Goal: Task Accomplishment & Management: Manage account settings

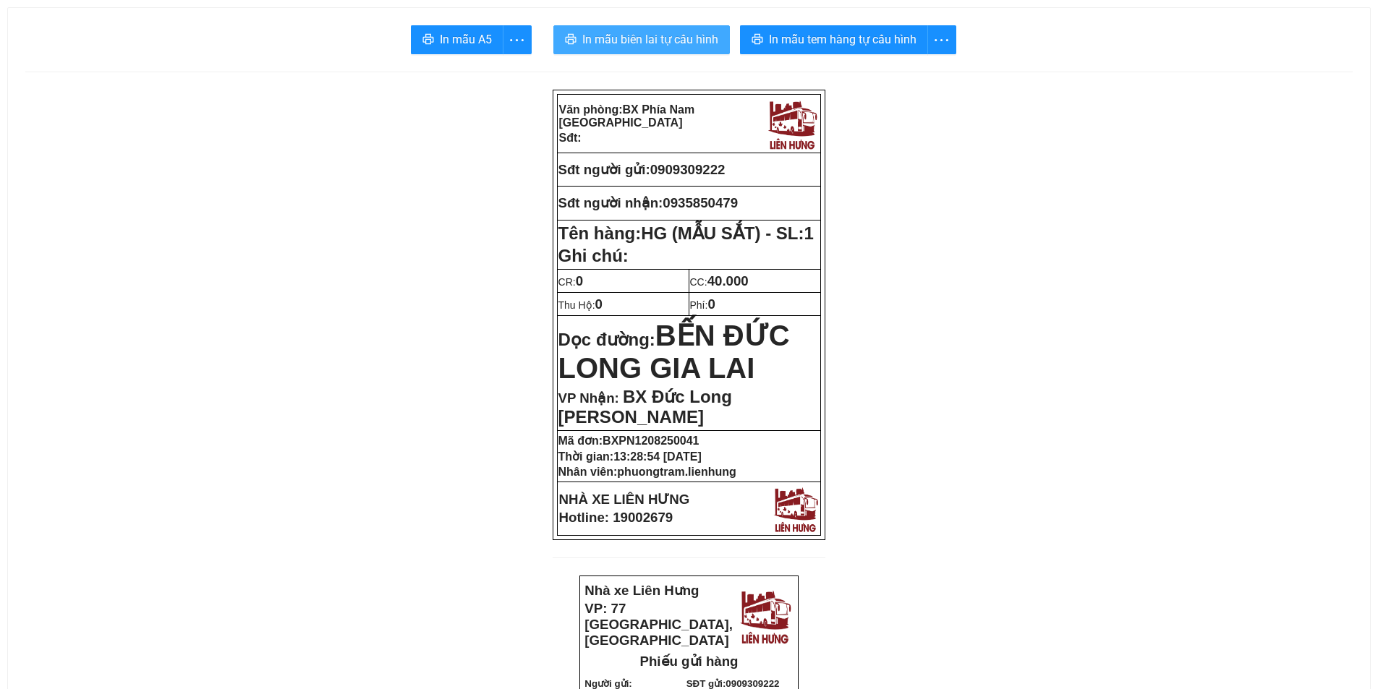
click at [650, 38] on span "In mẫu biên lai tự cấu hình" at bounding box center [650, 39] width 136 height 18
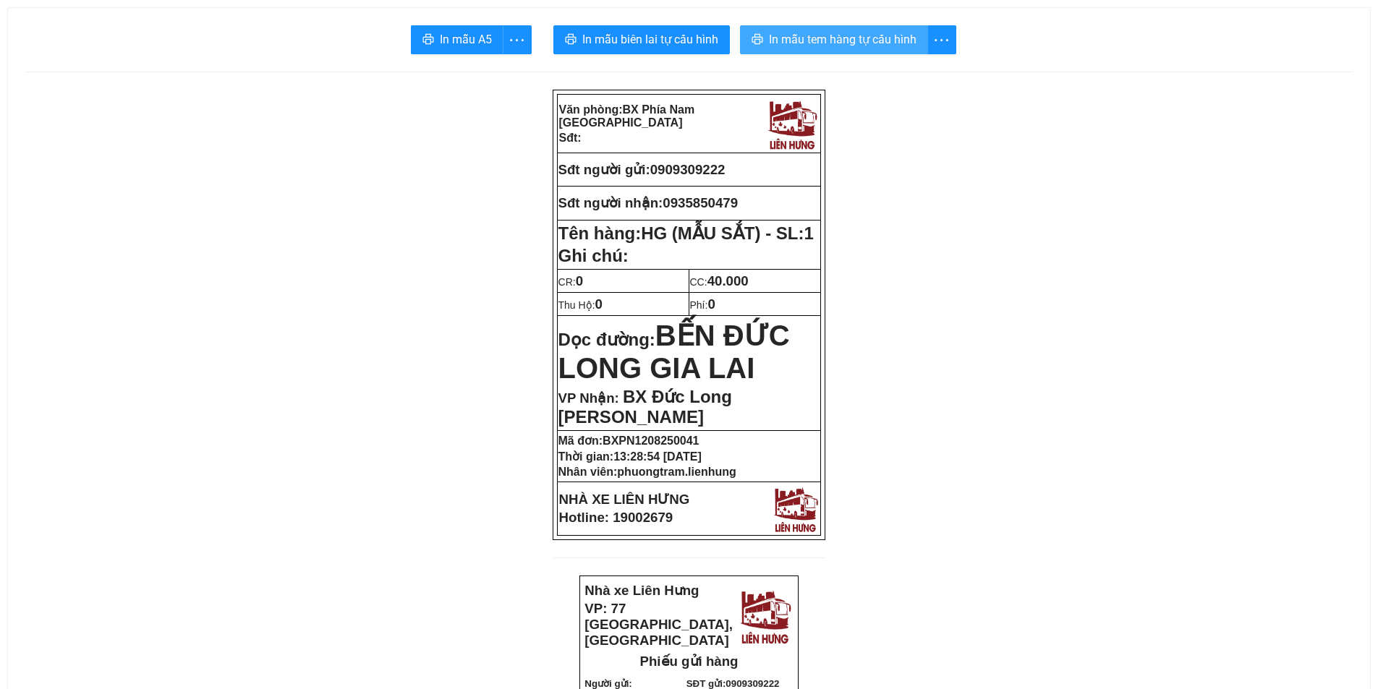
click at [846, 34] on span "In mẫu tem hàng tự cấu hình" at bounding box center [843, 39] width 148 height 18
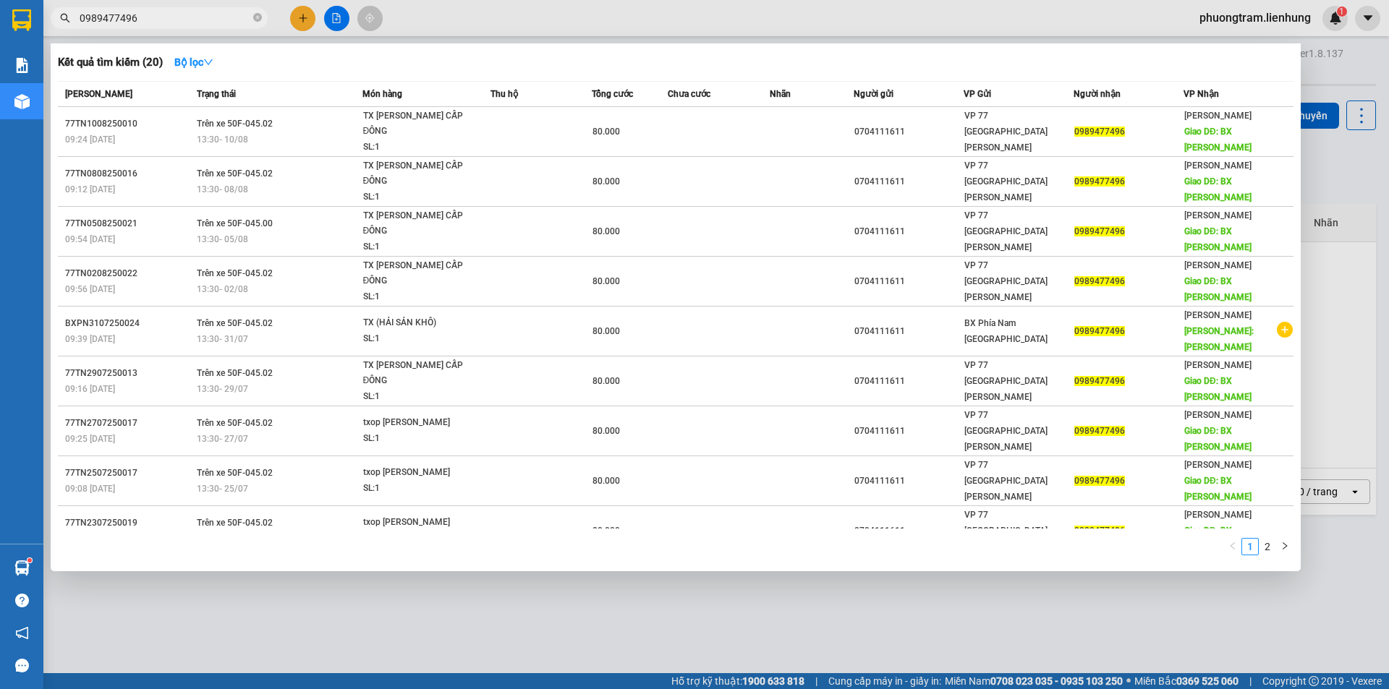
click at [1356, 53] on div at bounding box center [694, 344] width 1389 height 689
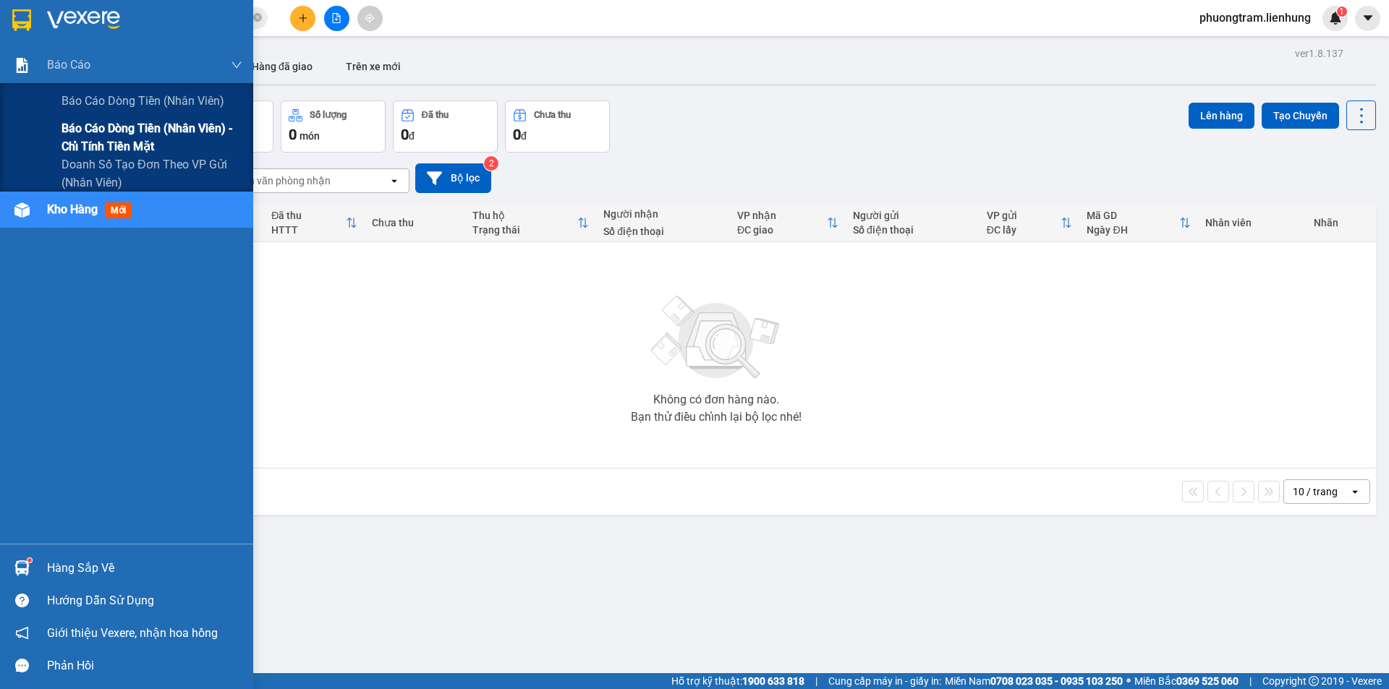
click at [106, 131] on span "Báo cáo dòng tiền (nhân viên) - chỉ tính tiền mặt" at bounding box center [151, 137] width 181 height 36
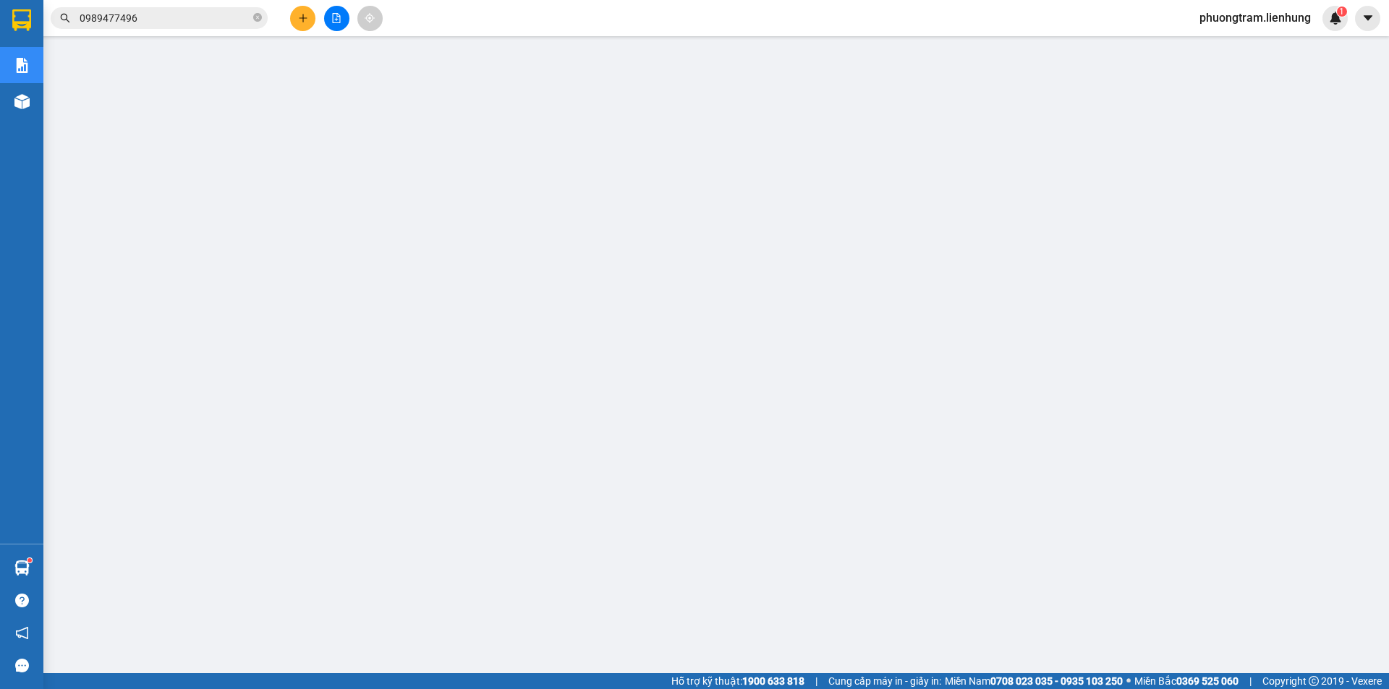
click at [1256, 20] on span "phuongtram.lienhung" at bounding box center [1255, 18] width 135 height 18
click at [1233, 48] on span "Đăng xuất" at bounding box center [1260, 45] width 106 height 16
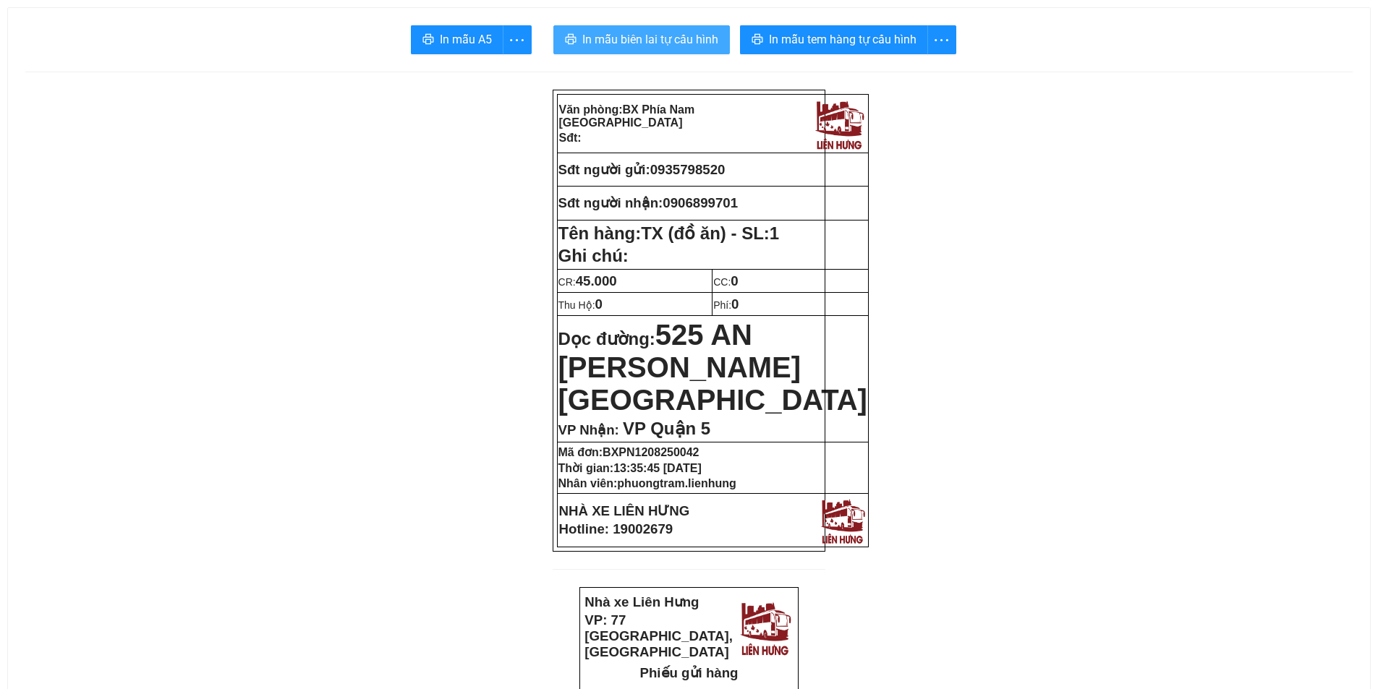
click at [691, 48] on span "In mẫu biên lai tự cấu hình" at bounding box center [650, 39] width 136 height 18
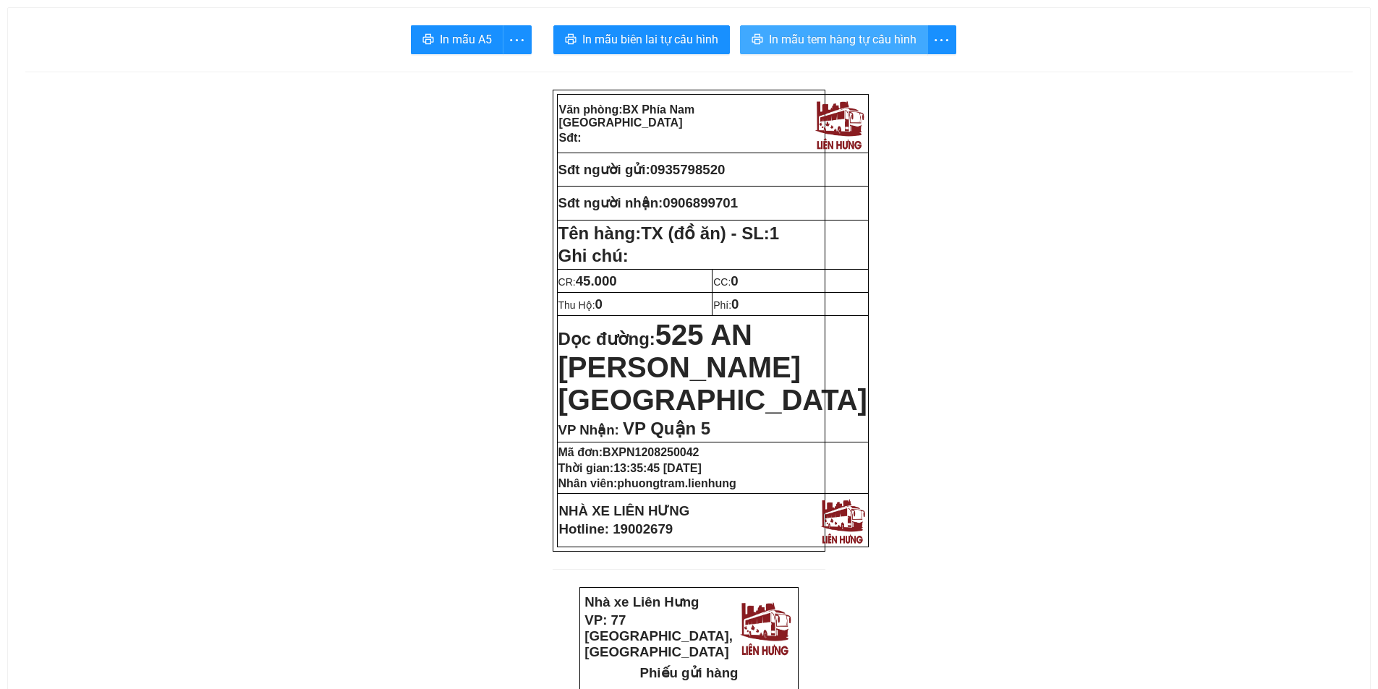
click at [854, 43] on span "In mẫu tem hàng tự cấu hình" at bounding box center [843, 39] width 148 height 18
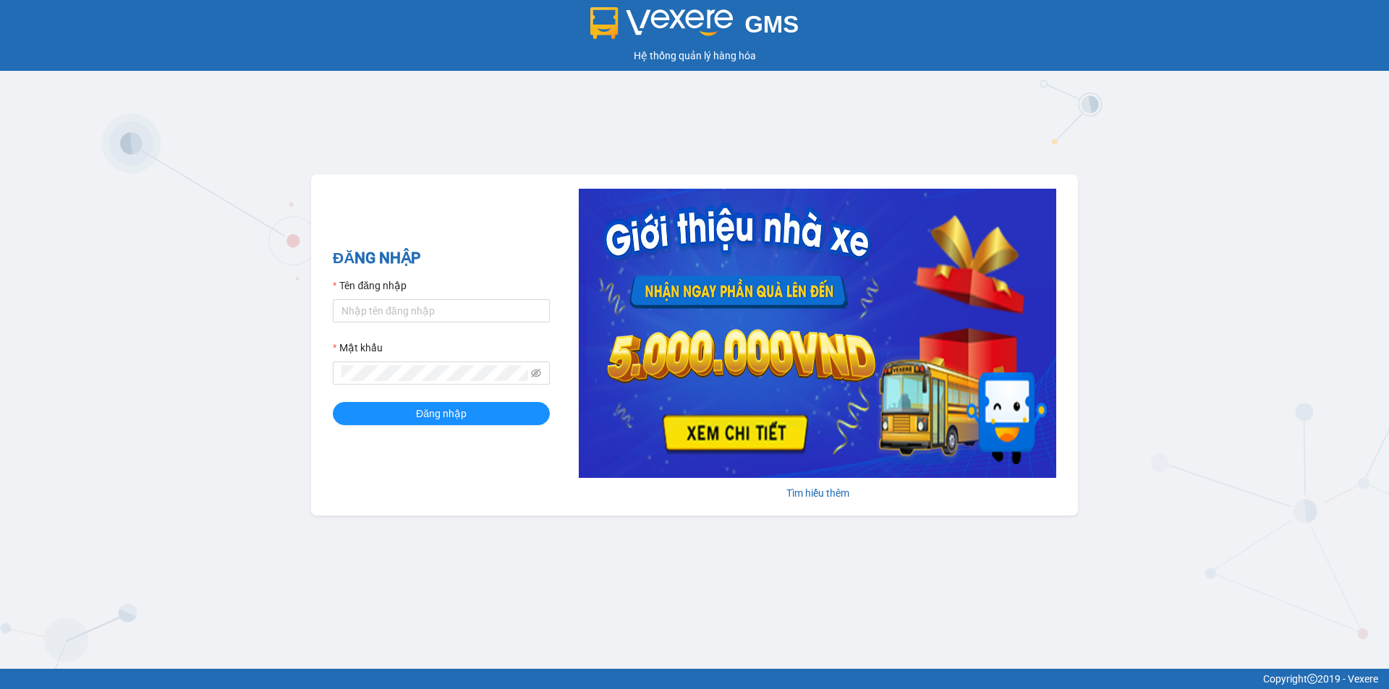
click at [373, 324] on form "Tên đăng nhập Mật khẩu Đăng nhập" at bounding box center [441, 352] width 217 height 148
drag, startPoint x: 387, startPoint y: 310, endPoint x: 396, endPoint y: 329, distance: 21.4
click at [387, 310] on input "Tên đăng nhập" at bounding box center [441, 310] width 217 height 23
type input "baoquyen.lienhung"
click at [333, 402] on button "Đăng nhập" at bounding box center [441, 413] width 217 height 23
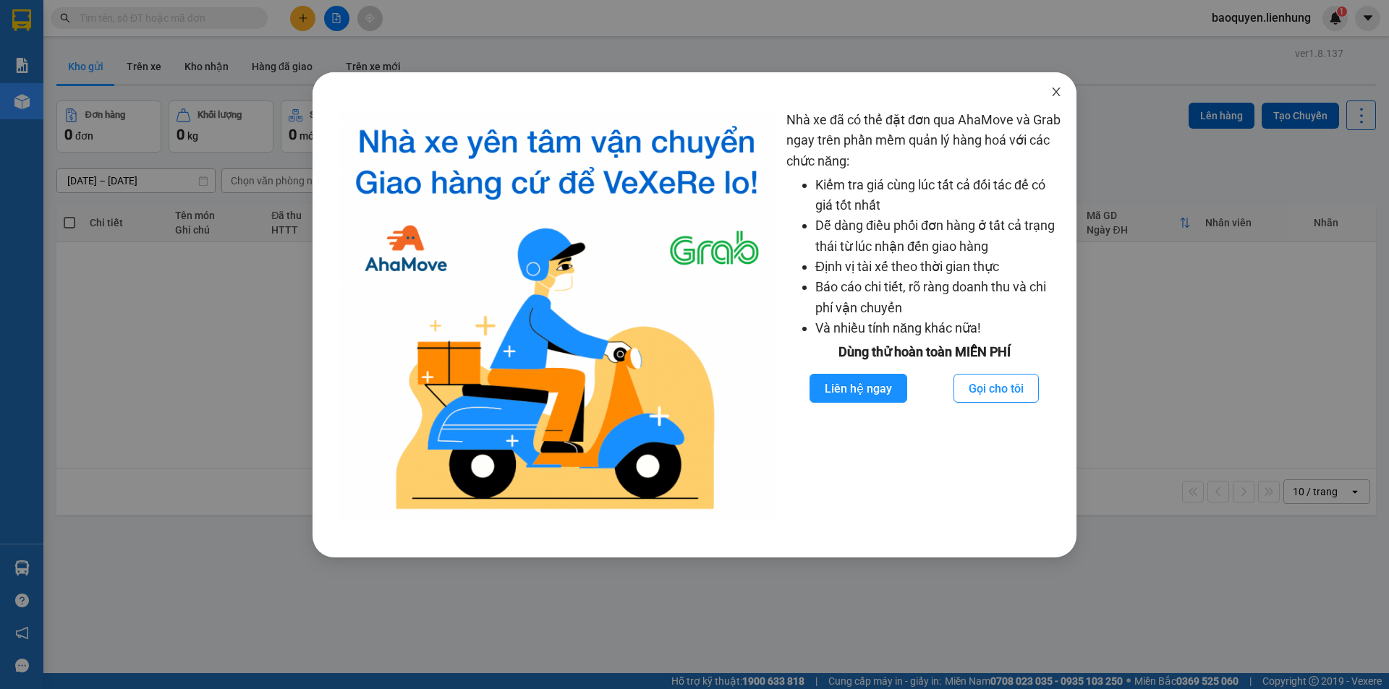
click at [1050, 93] on icon "close" at bounding box center [1056, 92] width 12 height 12
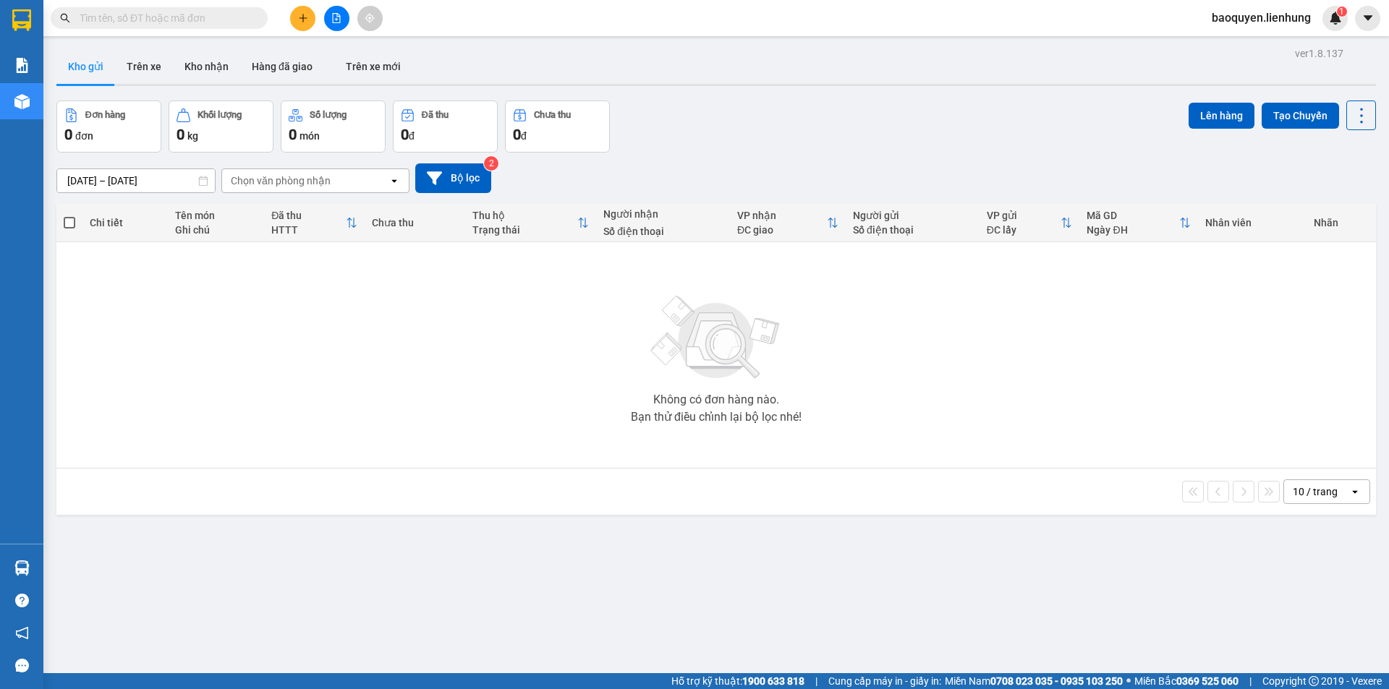
click at [237, 17] on input "text" at bounding box center [165, 18] width 171 height 16
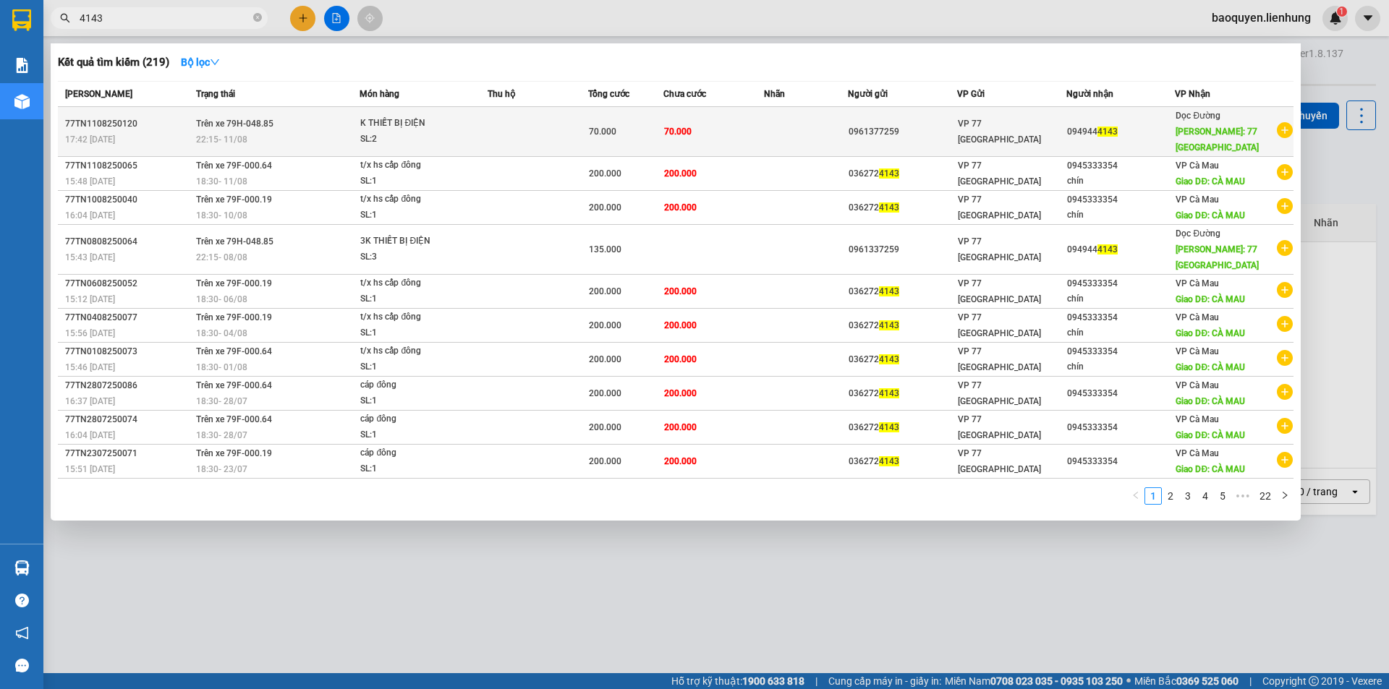
type input "4143"
click at [410, 142] on div "SL: 2" at bounding box center [414, 140] width 108 height 16
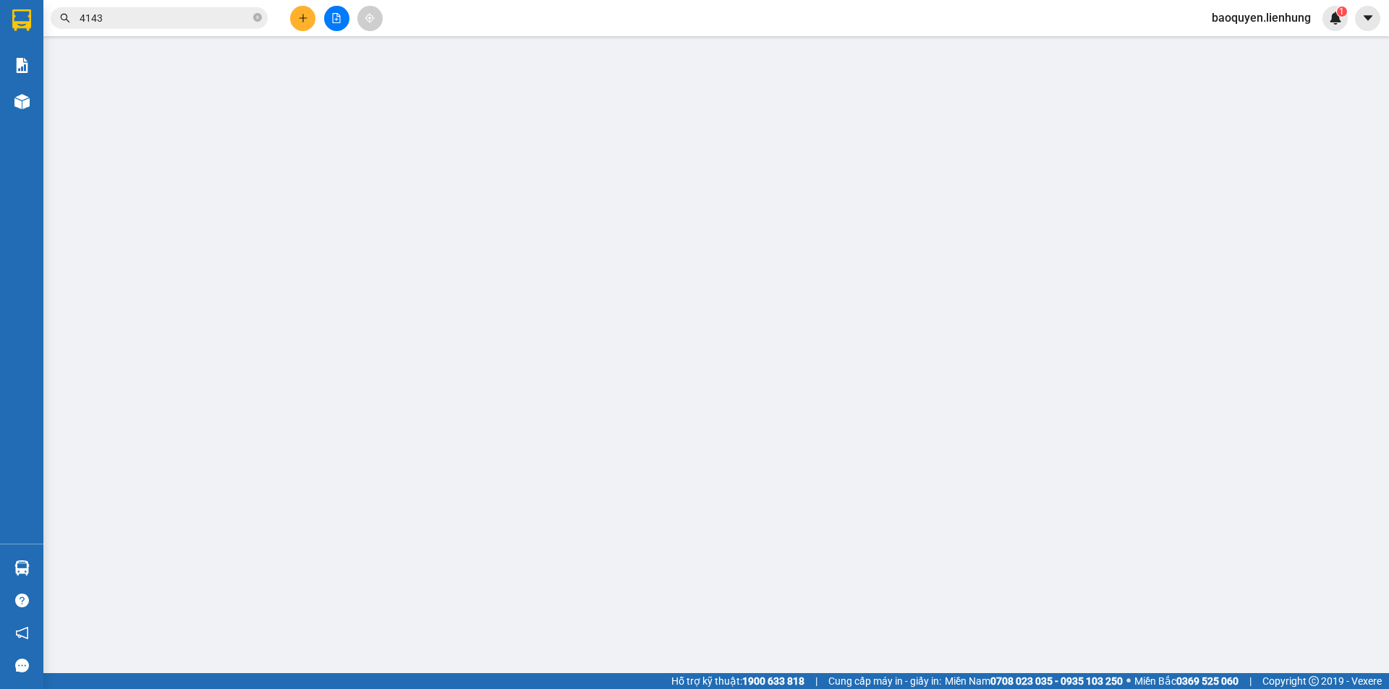
type input "0961377259"
type input "0949444143"
type input "77 THÁI NGUYÊN"
type input "70.000"
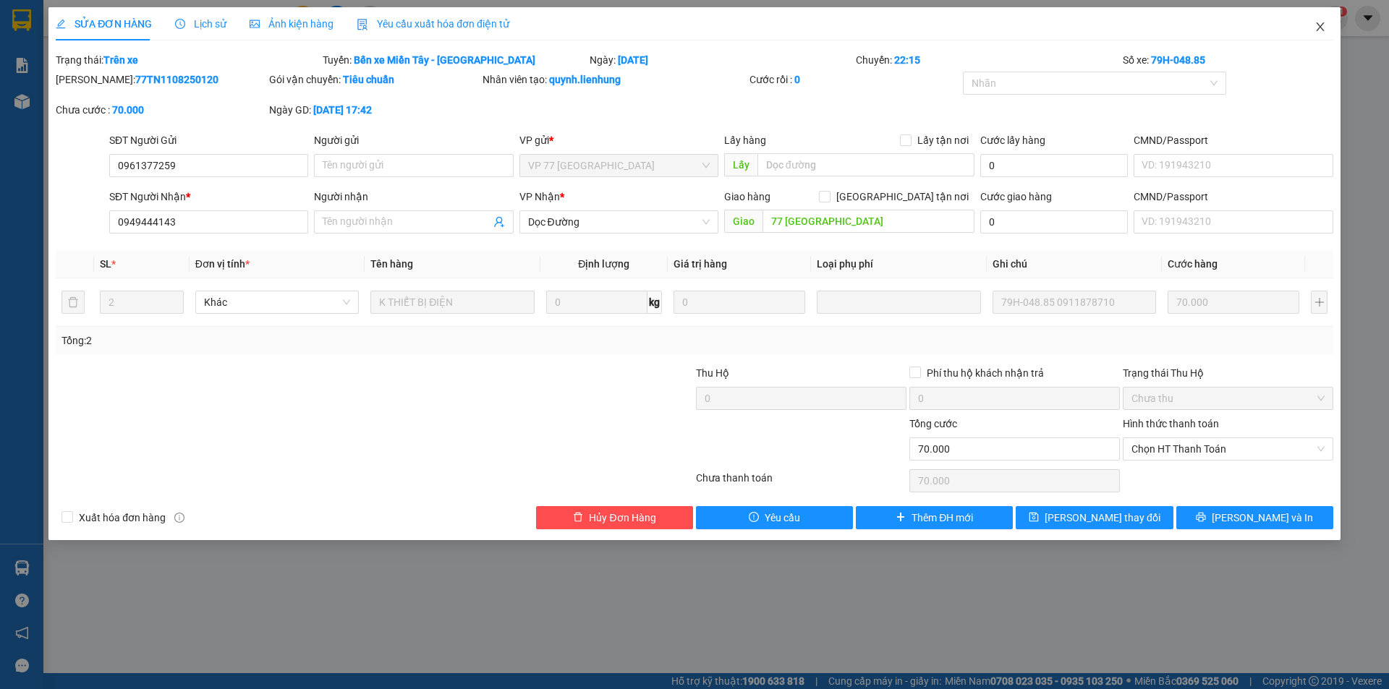
click at [1321, 34] on span "Close" at bounding box center [1320, 27] width 41 height 41
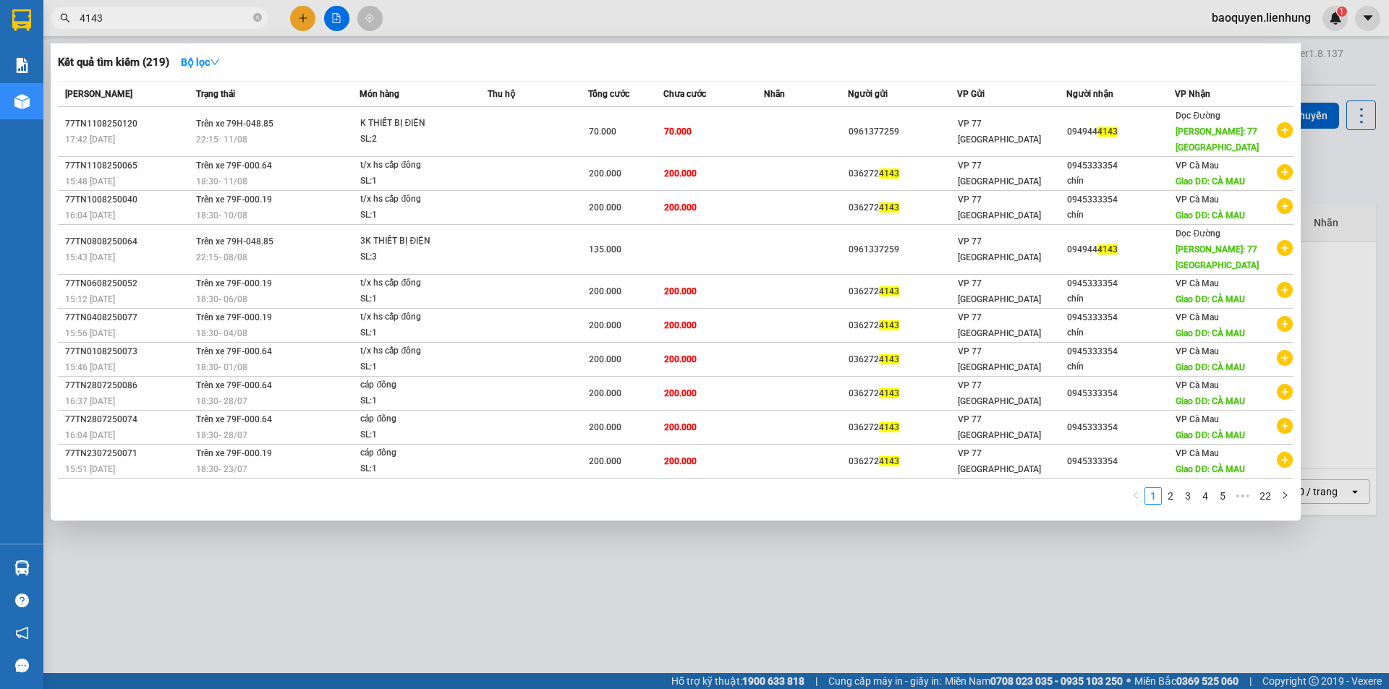
click at [208, 22] on input "4143" at bounding box center [165, 18] width 171 height 16
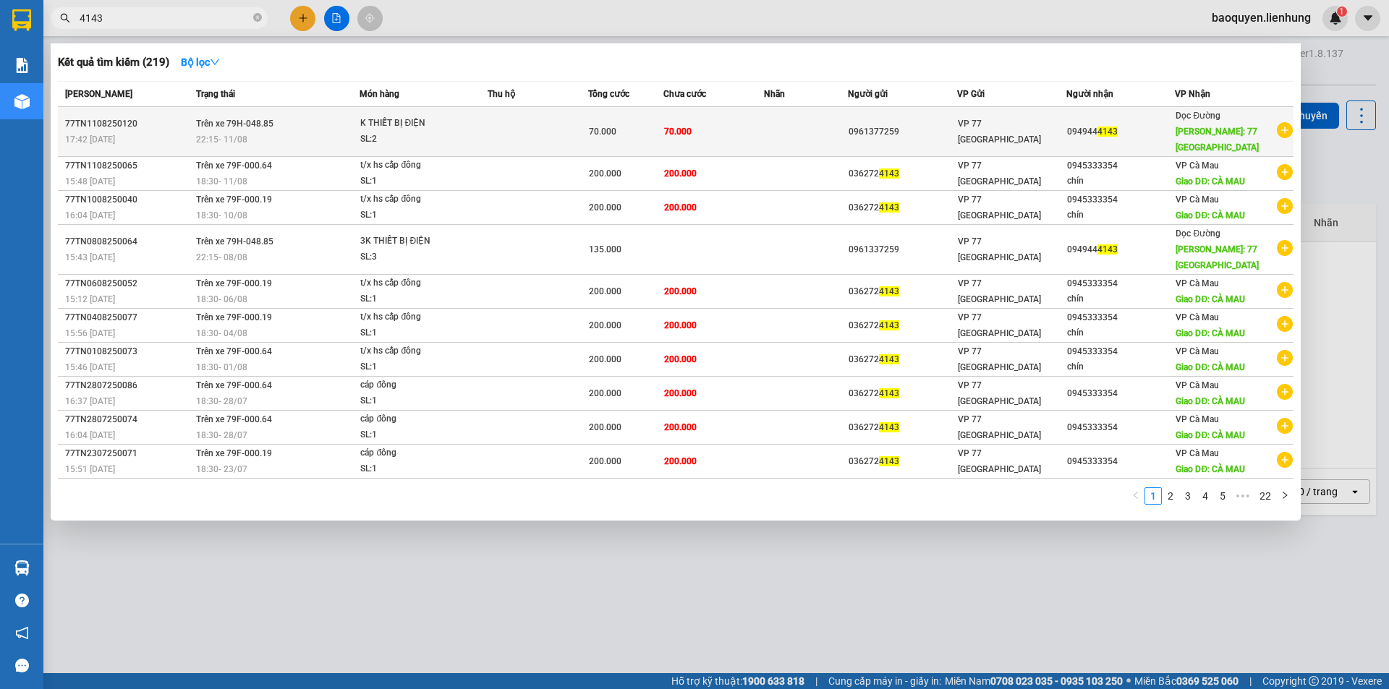
click at [294, 130] on td "Trên xe 79H-048.85 22:15 - 11/08" at bounding box center [276, 132] width 168 height 50
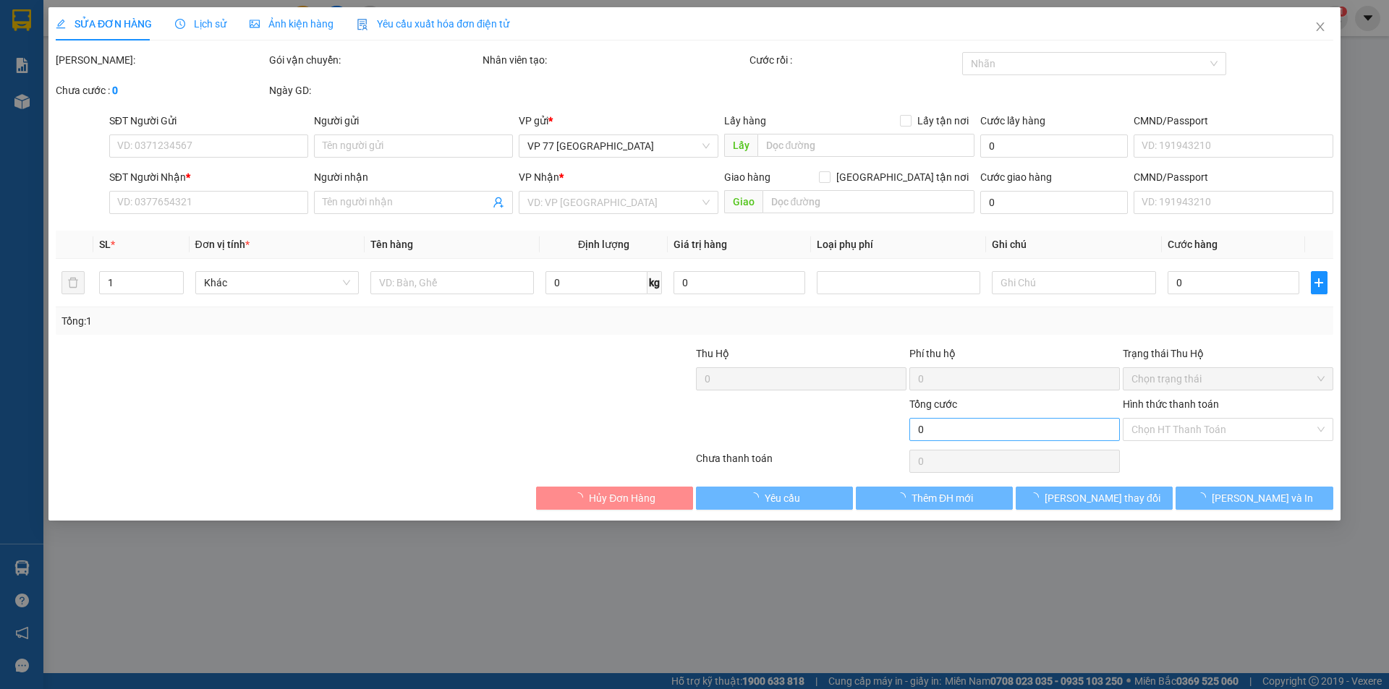
type input "0961377259"
type input "0949444143"
type input "77 THÁI NGUYÊN"
type input "70.000"
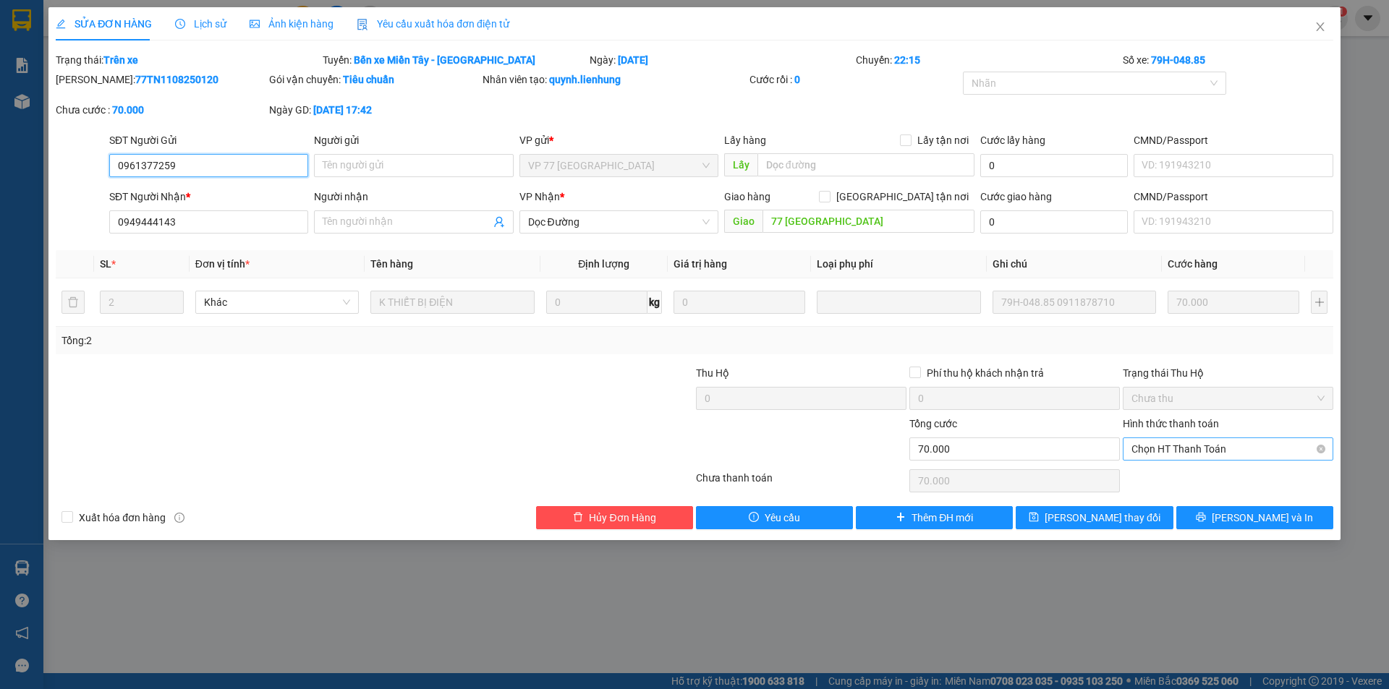
click at [1220, 457] on span "Chọn HT Thanh Toán" at bounding box center [1227, 449] width 193 height 22
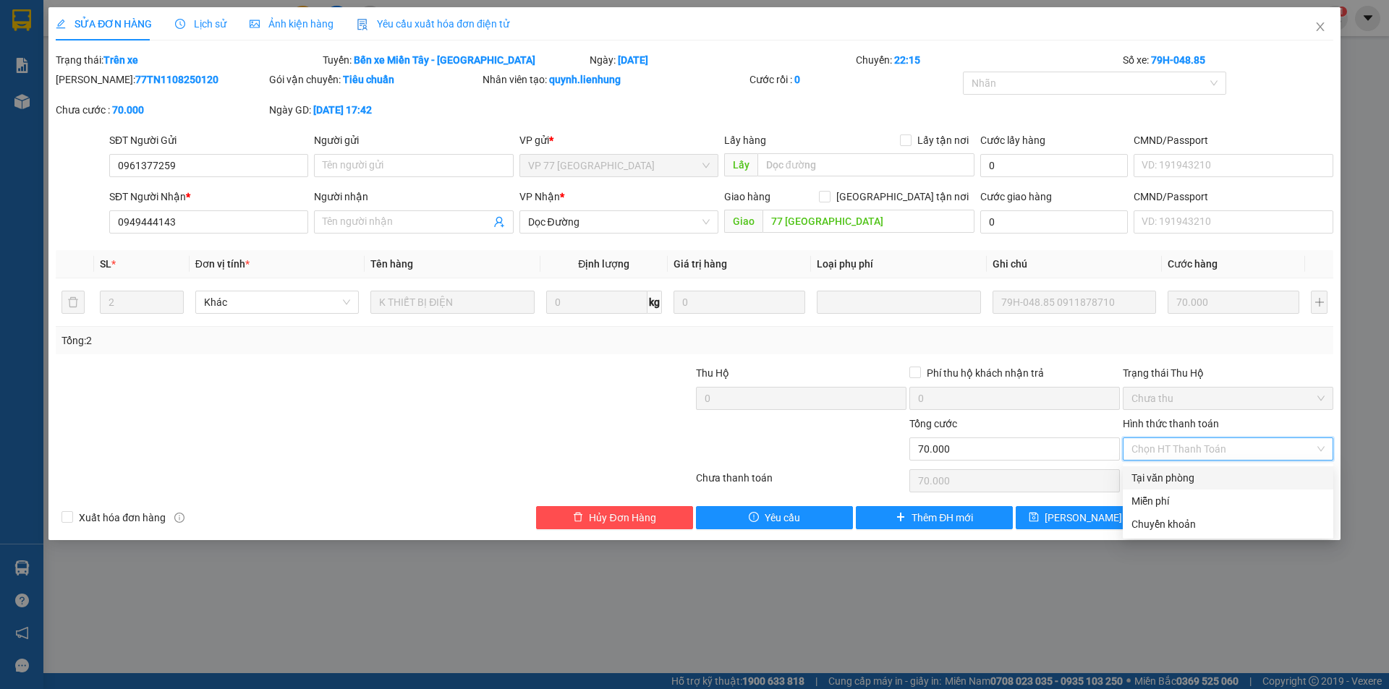
click at [1198, 485] on div "Tại văn phòng" at bounding box center [1227, 478] width 193 height 16
type input "0"
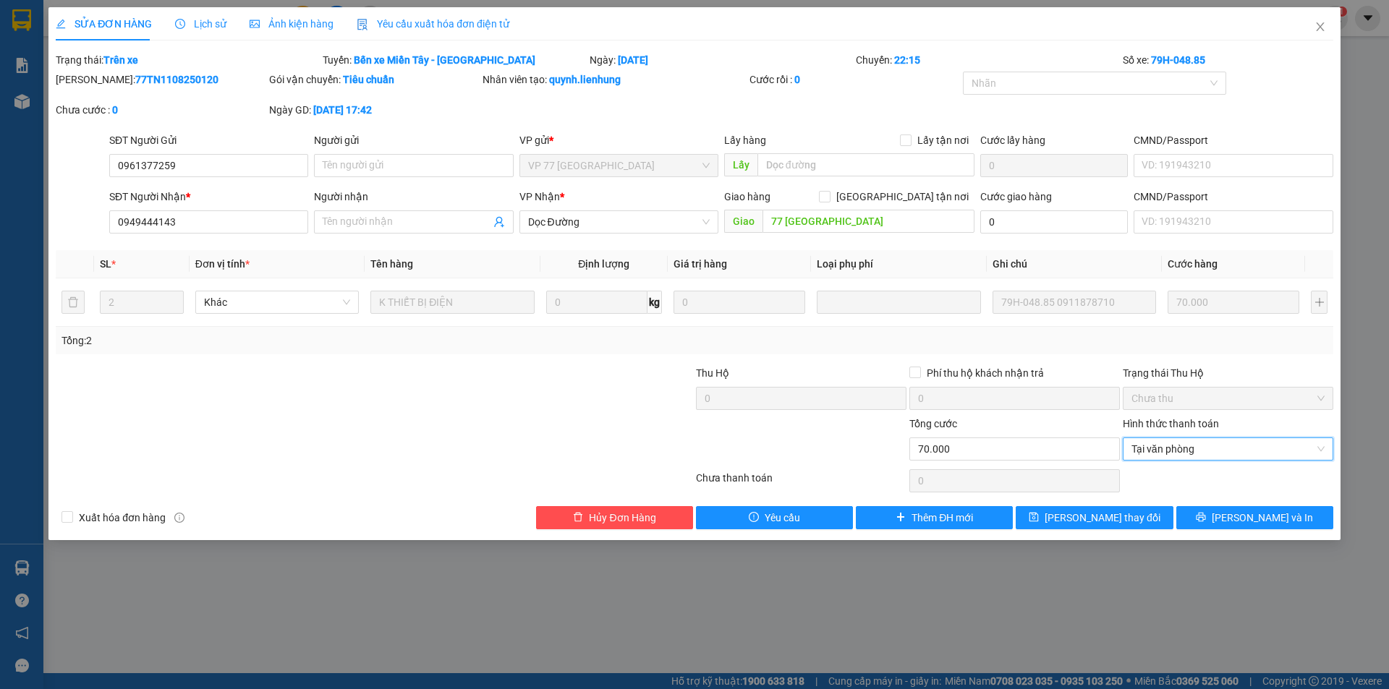
click at [1251, 504] on div "Total Paid Fee 0 Total UnPaid Fee 70.000 Cash Collection Total Fee Trạng thái: …" at bounding box center [694, 290] width 1277 height 477
click at [1126, 519] on span "Lưu thay đổi" at bounding box center [1102, 518] width 116 height 16
